Goal: Task Accomplishment & Management: Manage account settings

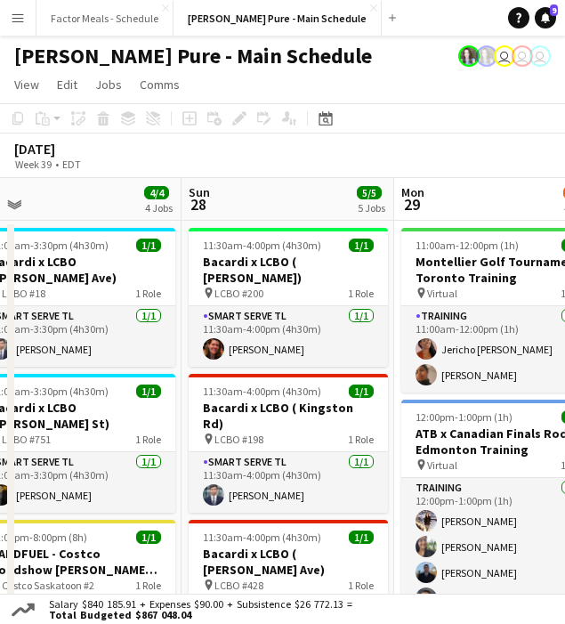
click at [1, 104] on app-toolbar "Copy Paste Paste Command V Paste with crew Command Shift V Paste linked Job [GE…" at bounding box center [282, 118] width 565 height 30
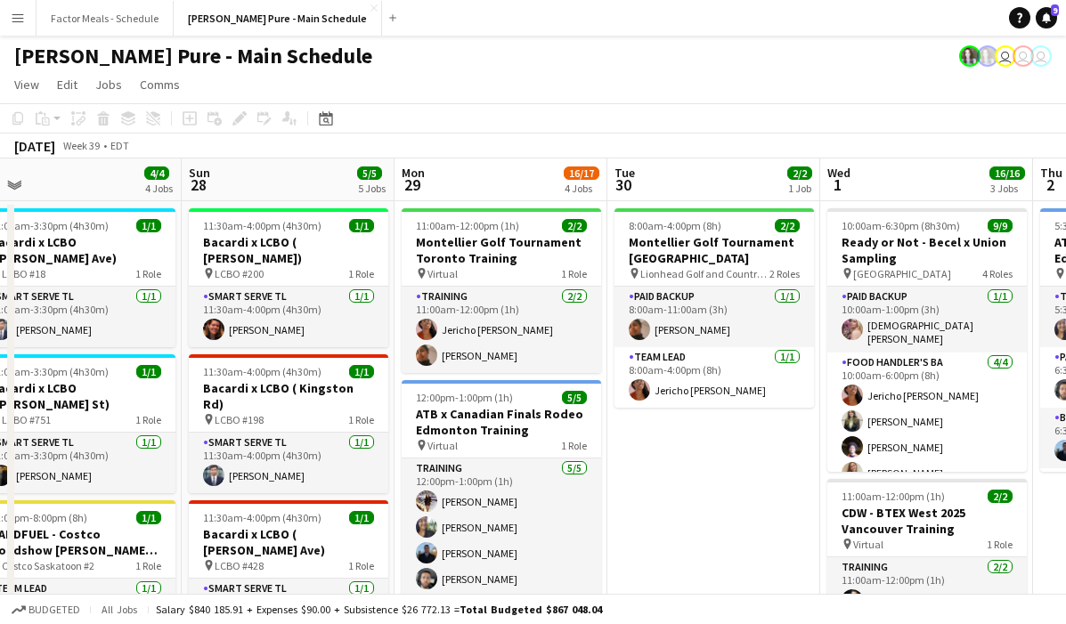
click at [25, 18] on button "Menu" at bounding box center [18, 18] width 36 height 36
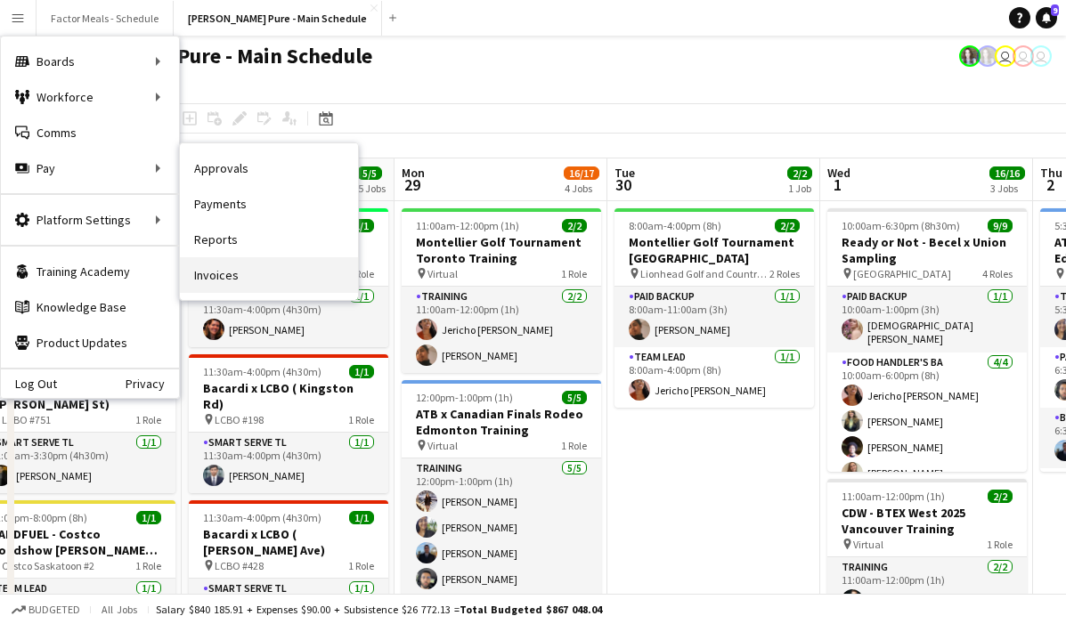
click at [222, 278] on link "Invoices" at bounding box center [269, 275] width 178 height 36
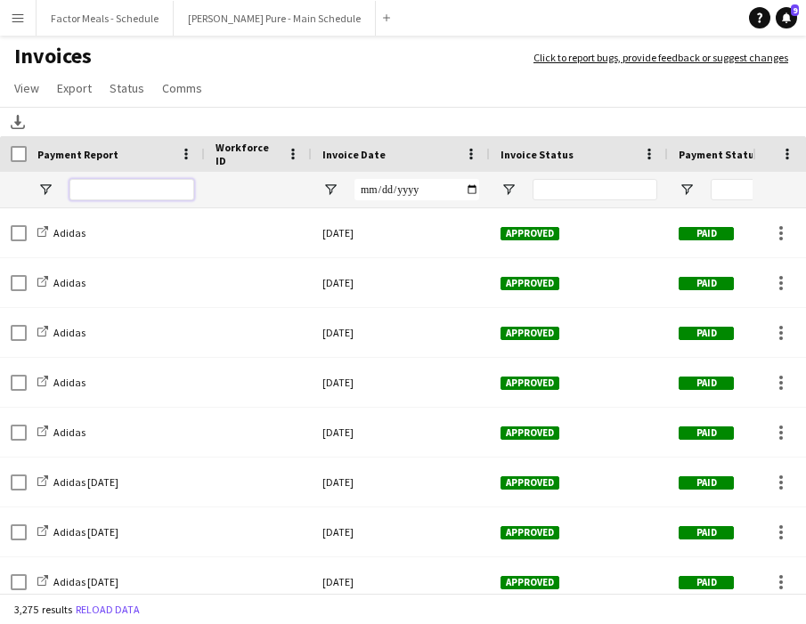
click at [130, 192] on input "Payment Report Filter Input" at bounding box center [131, 189] width 125 height 21
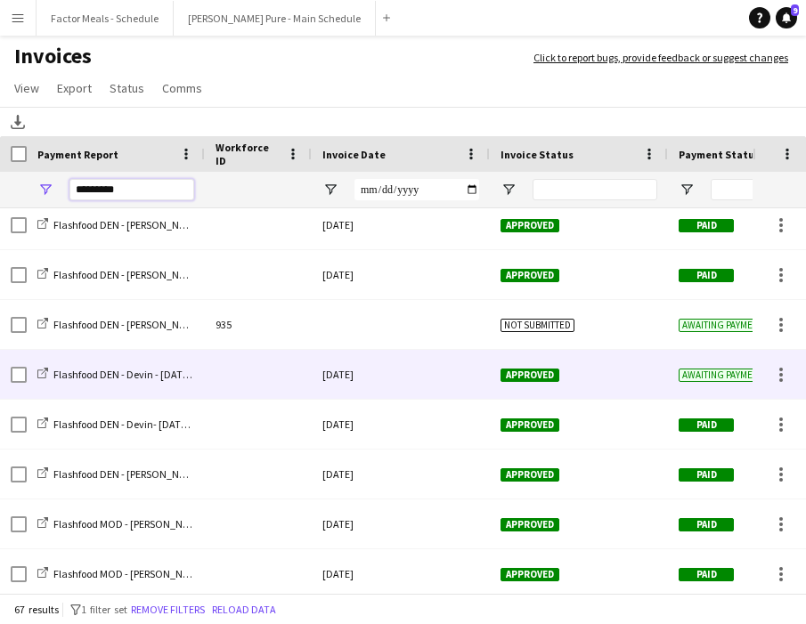
scroll to position [0, 11]
type input "*********"
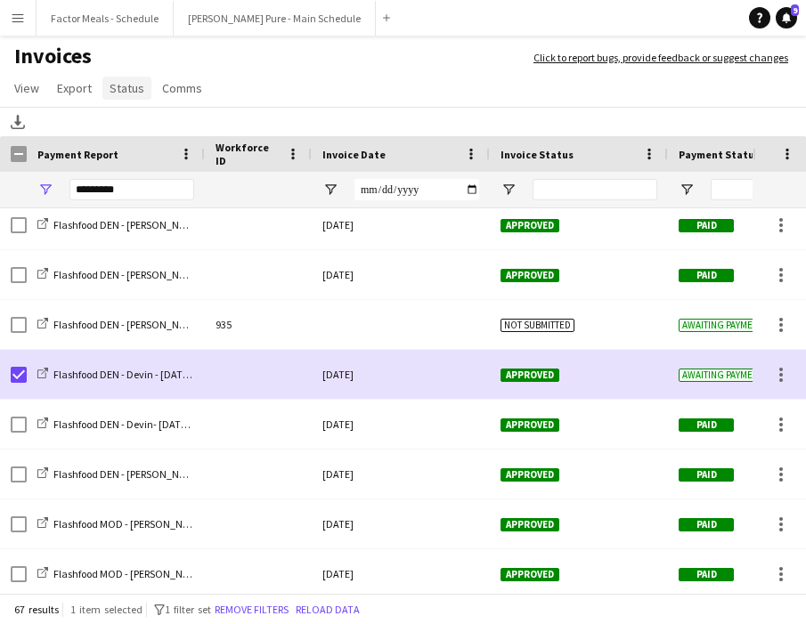
click at [124, 84] on span "Status" at bounding box center [127, 88] width 35 height 16
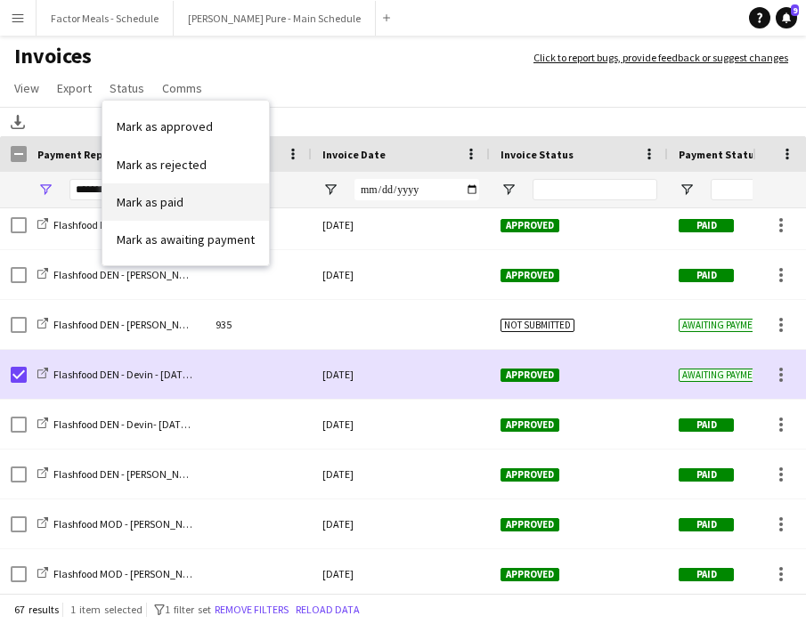
click at [164, 197] on span "Mark as paid" at bounding box center [150, 202] width 67 height 16
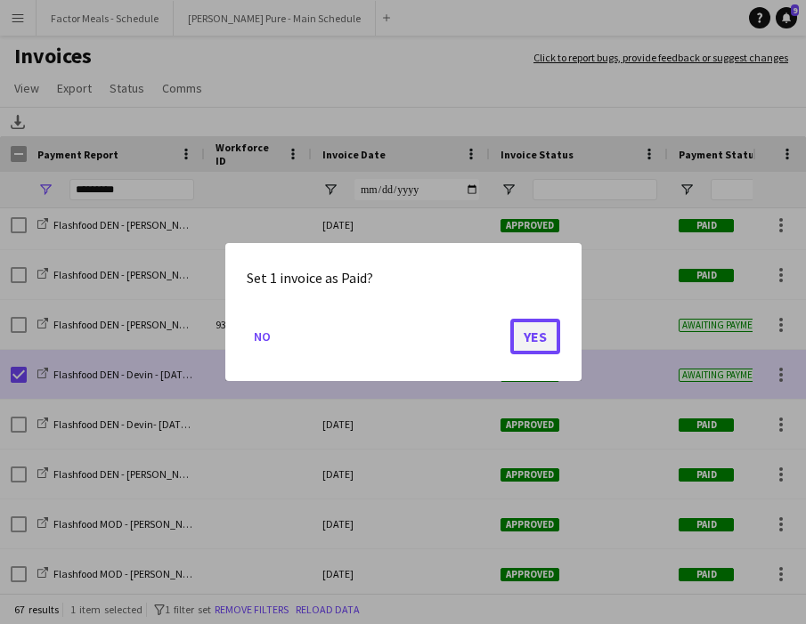
click at [533, 331] on button "Yes" at bounding box center [535, 337] width 50 height 36
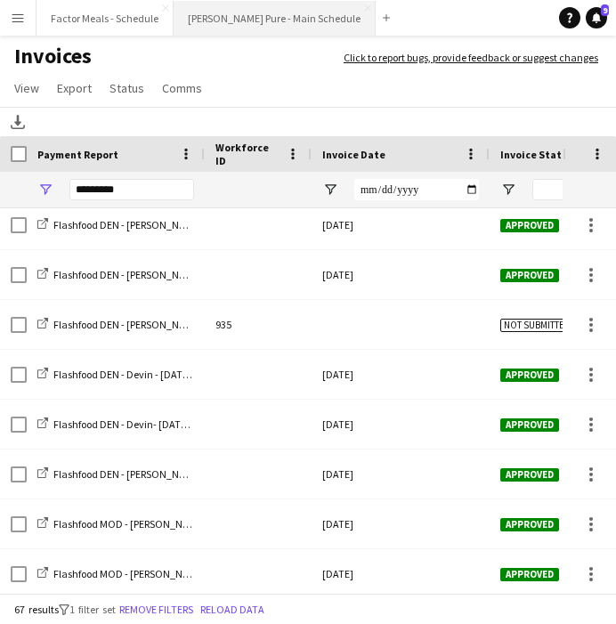
click at [245, 12] on button "[PERSON_NAME] Pure - Main Schedule Close" at bounding box center [275, 18] width 202 height 35
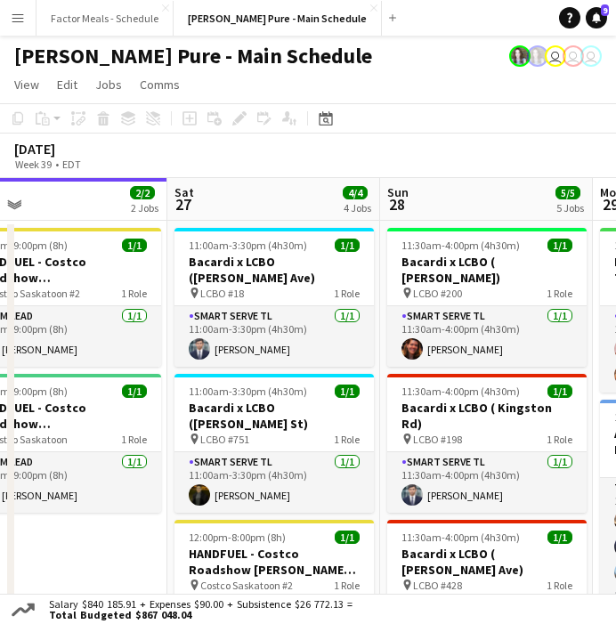
click at [221, 158] on div "[DATE] Week 39 • EDT" at bounding box center [308, 156] width 616 height 45
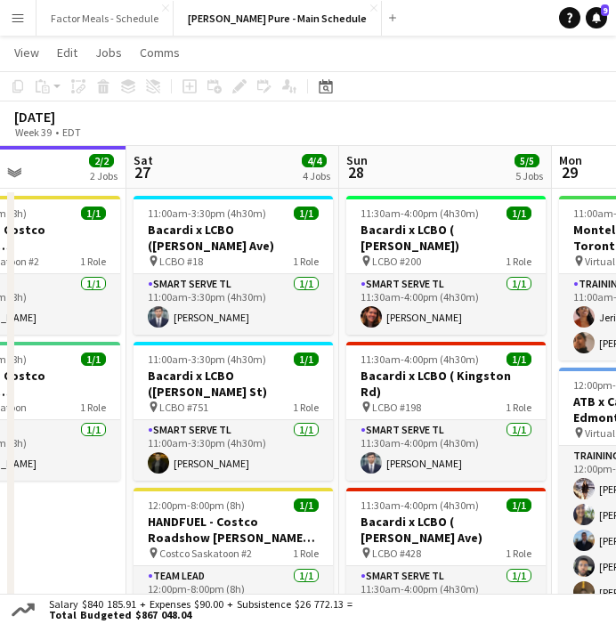
scroll to position [36, 0]
